Goal: Check status: Check status

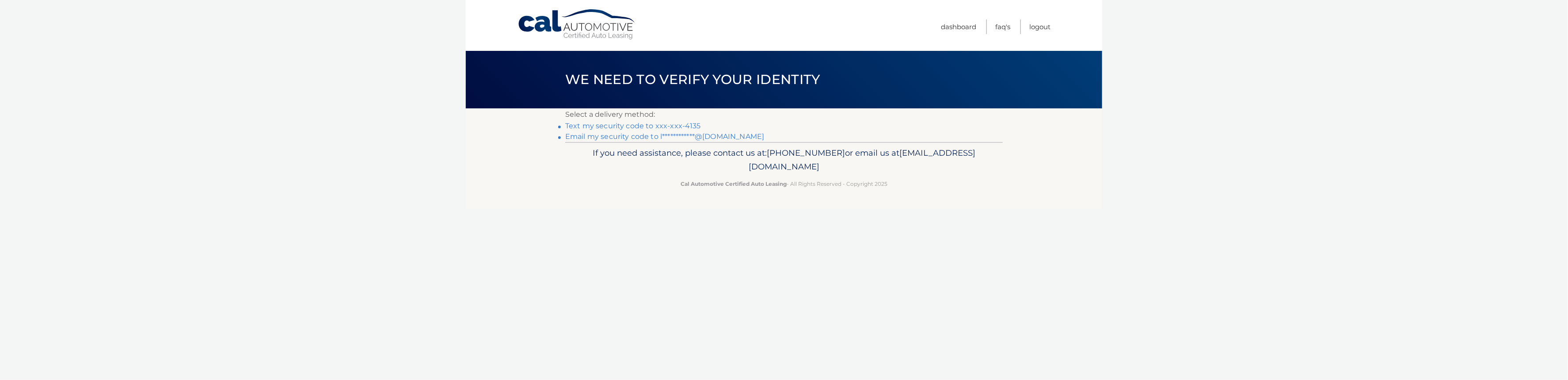
click at [665, 125] on link "Text my security code to xxx-xxx-4135" at bounding box center [633, 126] width 136 height 9
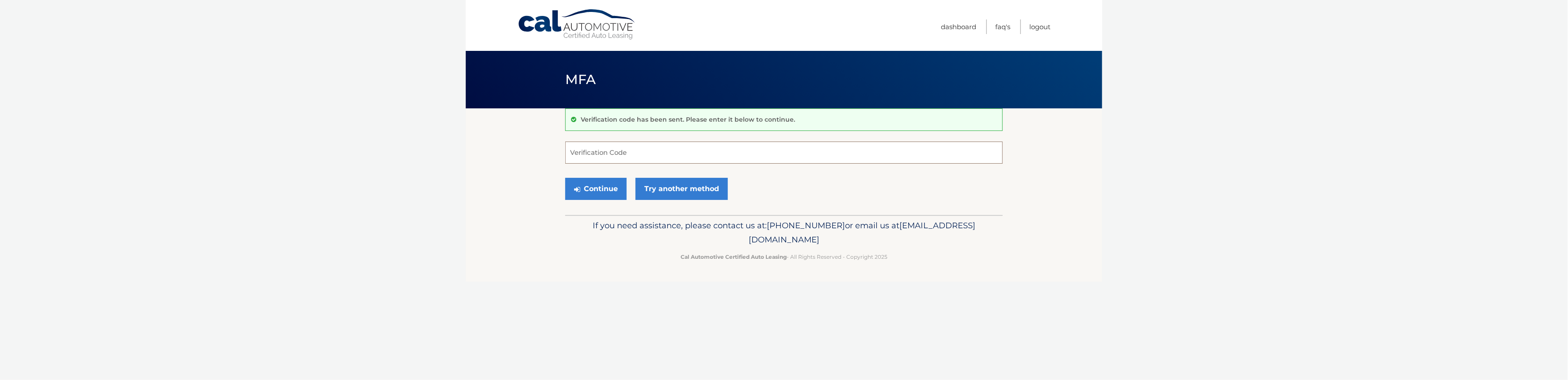
click at [654, 151] on input "Verification Code" at bounding box center [784, 152] width 438 height 22
type input "902710"
click at [593, 183] on button "Continue" at bounding box center [596, 189] width 61 height 22
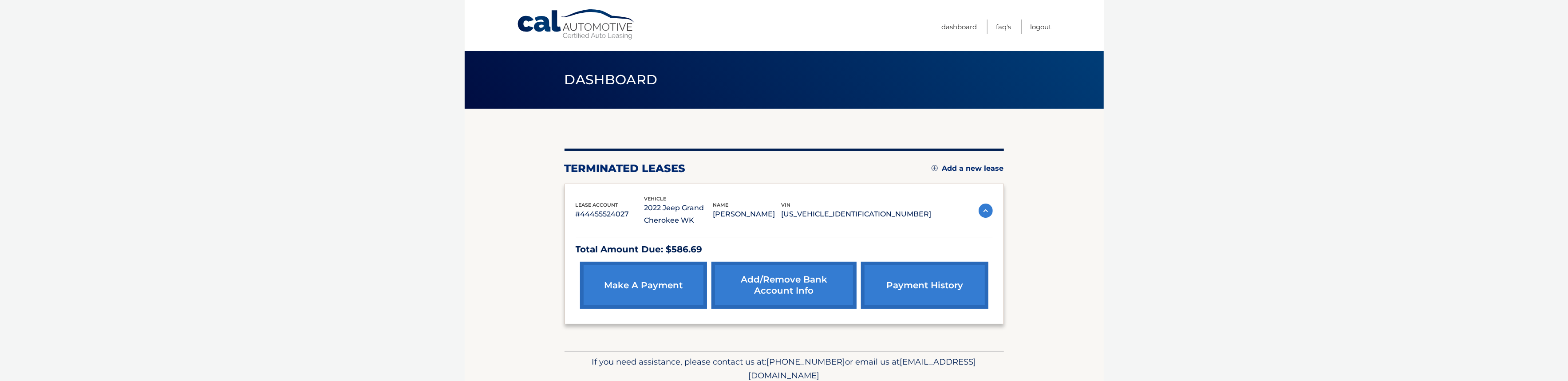
click at [638, 284] on link "make a payment" at bounding box center [644, 285] width 127 height 47
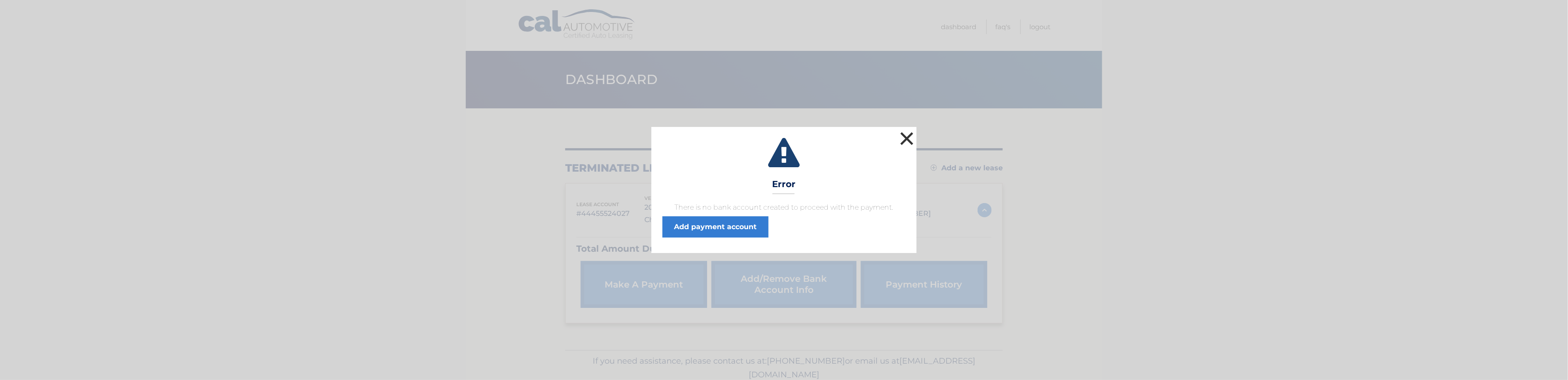
click at [906, 136] on button "×" at bounding box center [906, 138] width 18 height 18
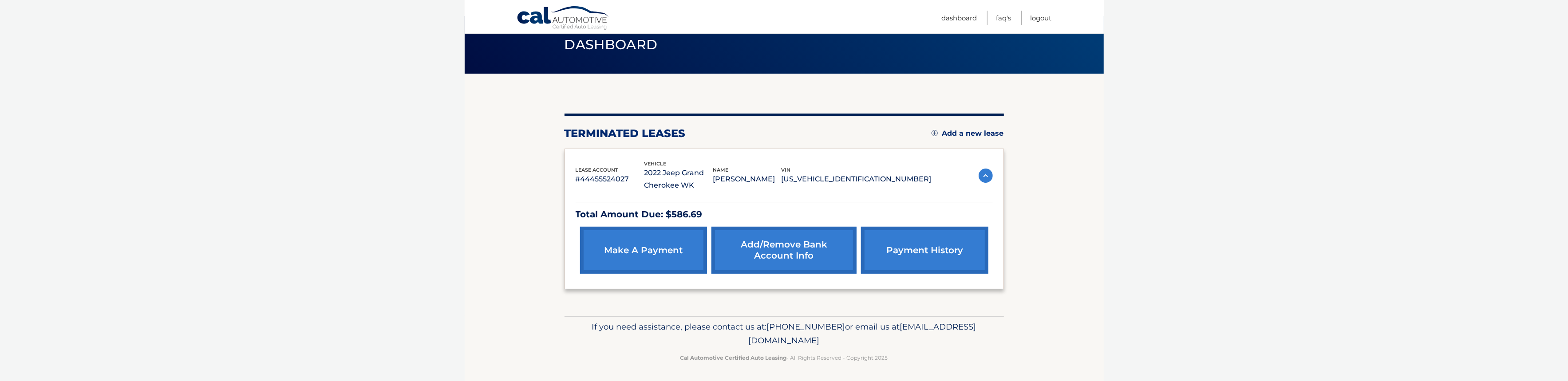
scroll to position [35, 0]
click at [986, 173] on img at bounding box center [985, 175] width 14 height 14
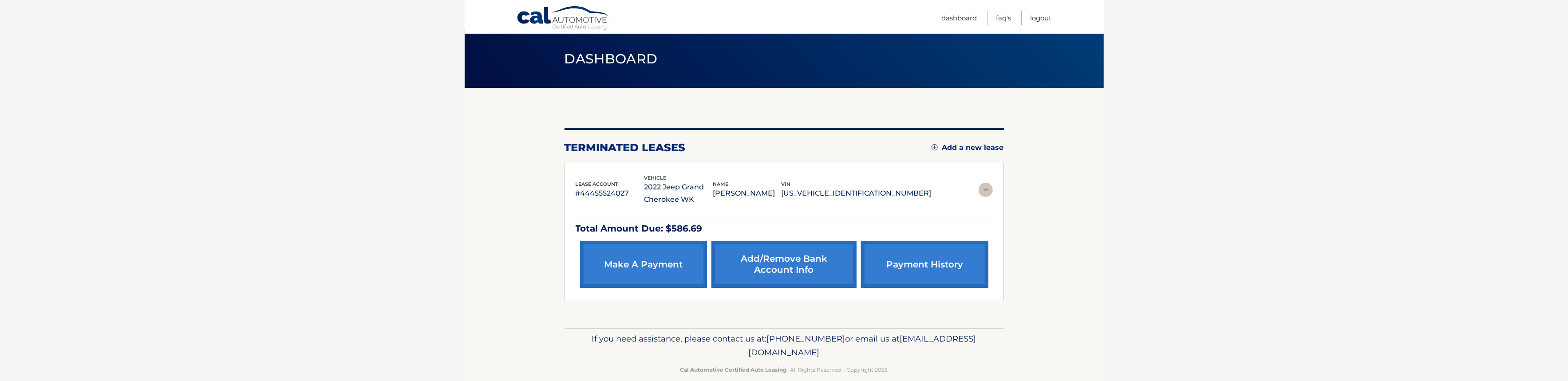
scroll to position [0, 0]
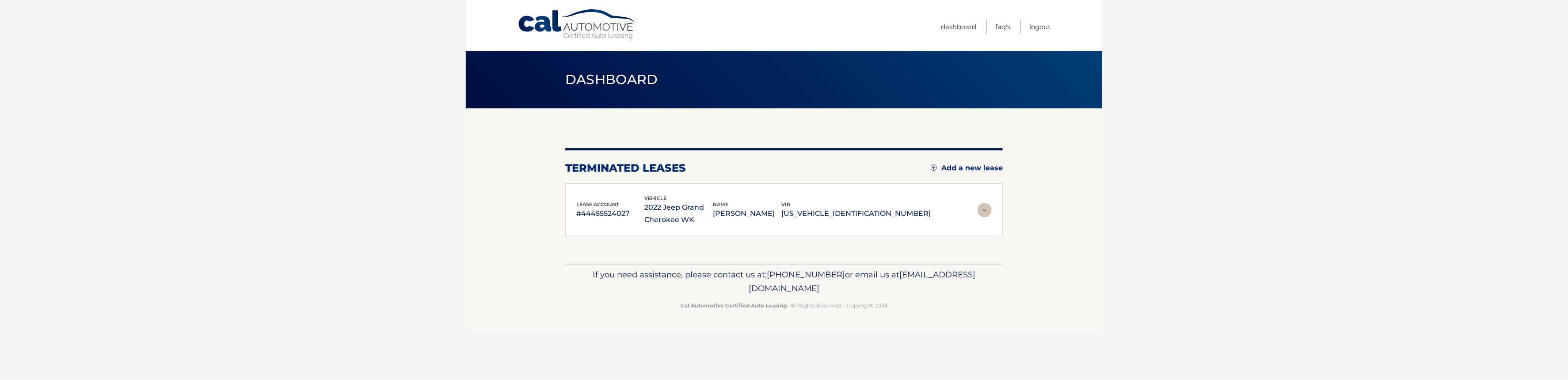
click at [985, 207] on img at bounding box center [984, 209] width 14 height 14
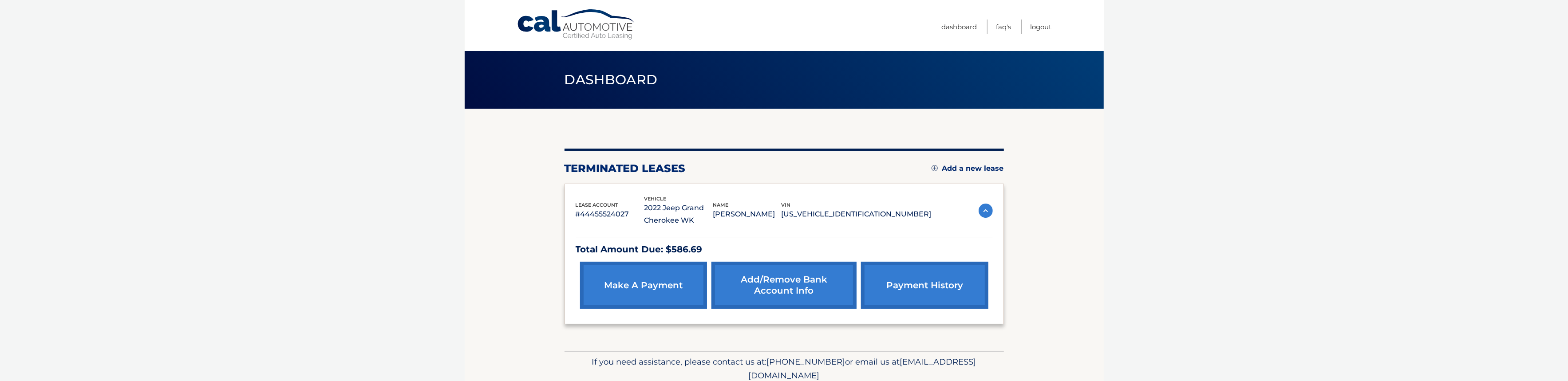
click at [916, 278] on link "payment history" at bounding box center [925, 285] width 127 height 47
